Goal: Find specific page/section: Find specific page/section

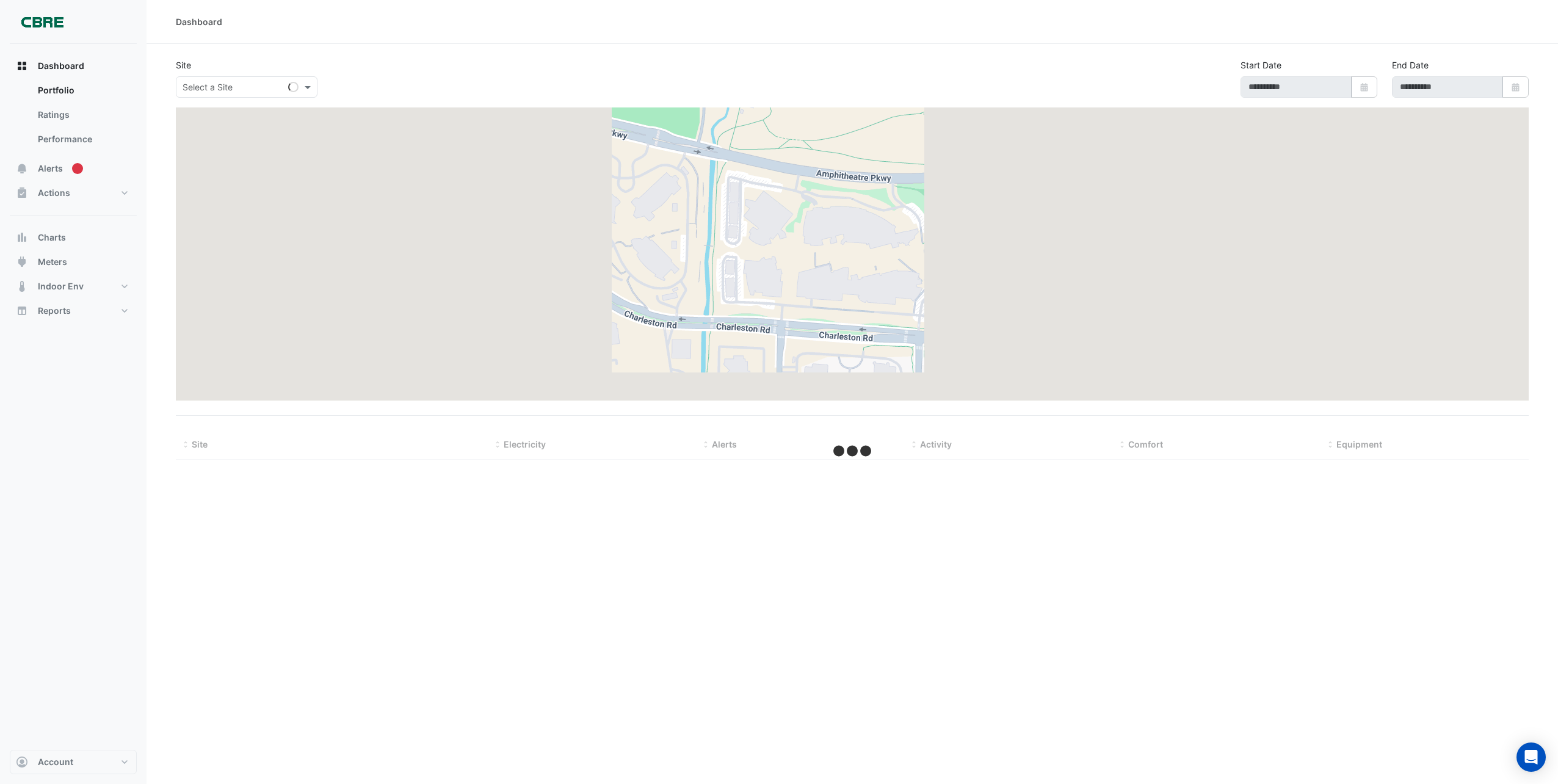
type input "**********"
select select "***"
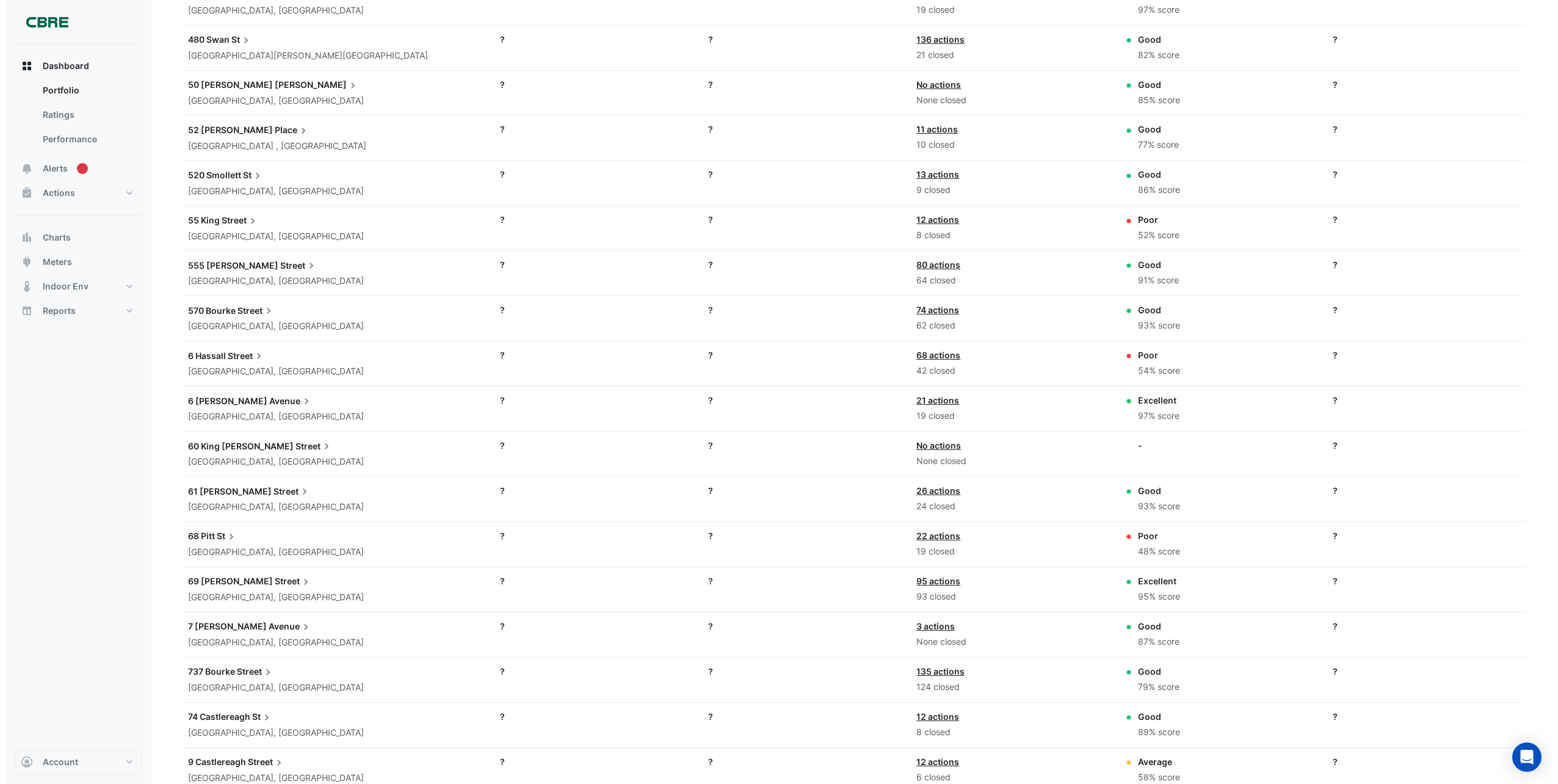
scroll to position [2447, 0]
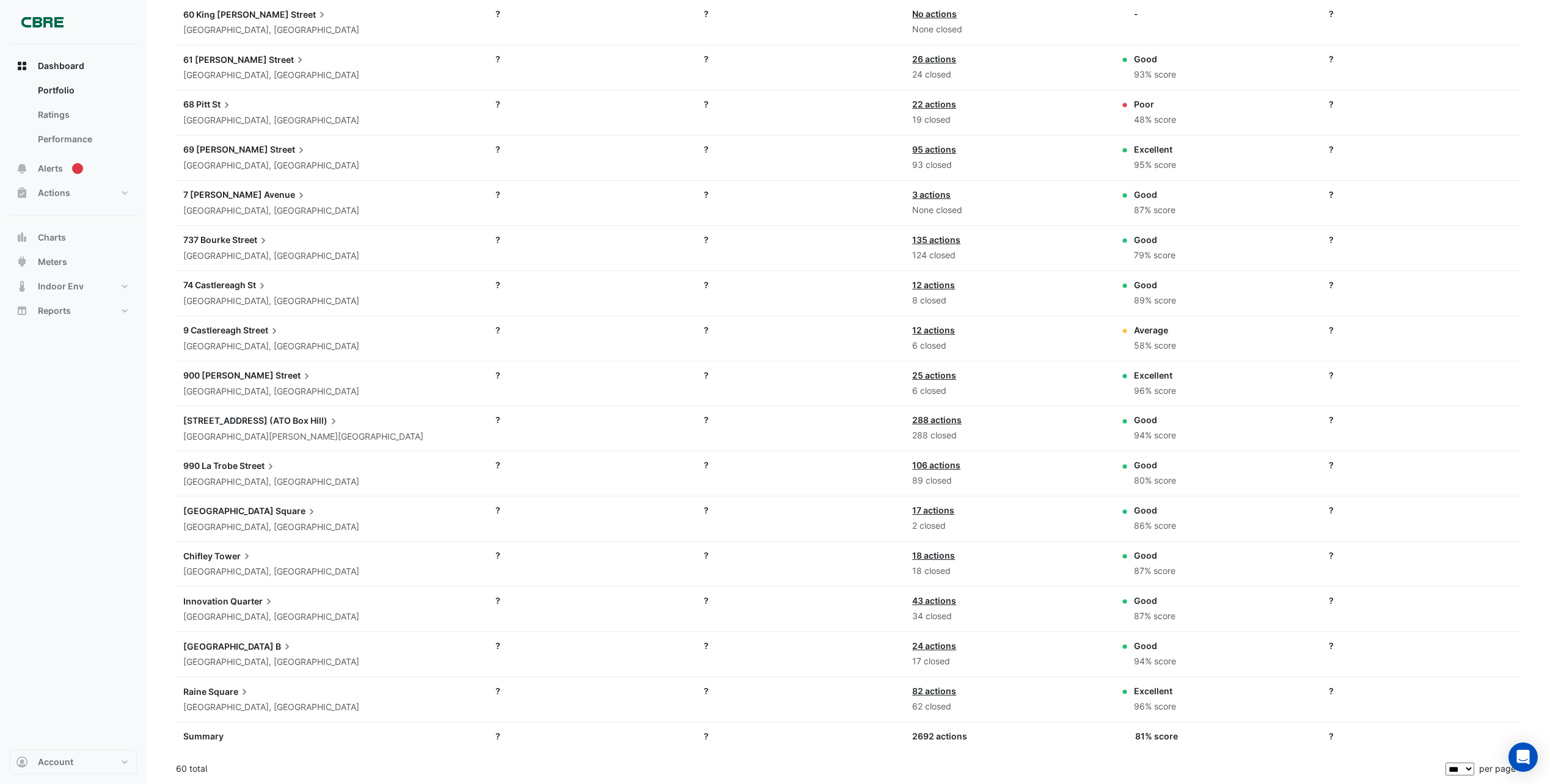
click at [231, 557] on span "Tower" at bounding box center [234, 555] width 39 height 13
